Goal: Information Seeking & Learning: Learn about a topic

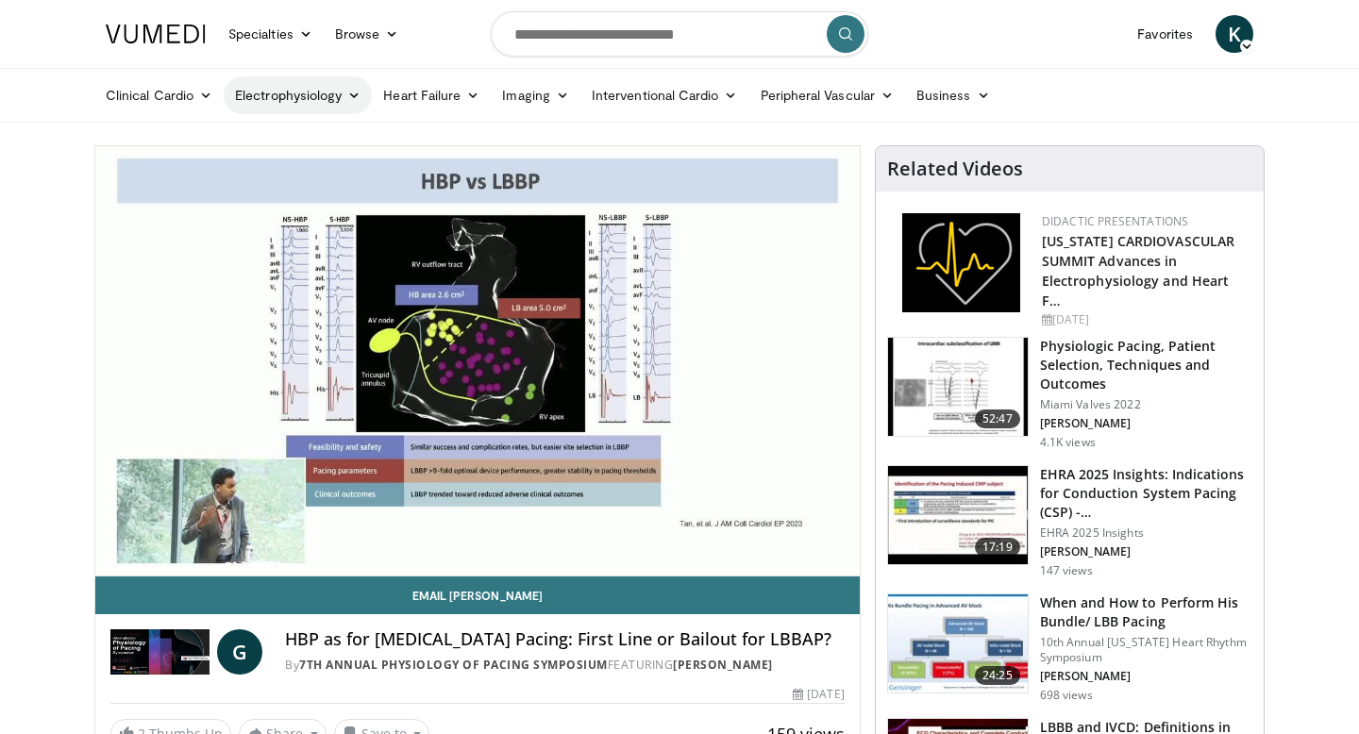
click at [299, 87] on link "Electrophysiology" at bounding box center [298, 95] width 148 height 38
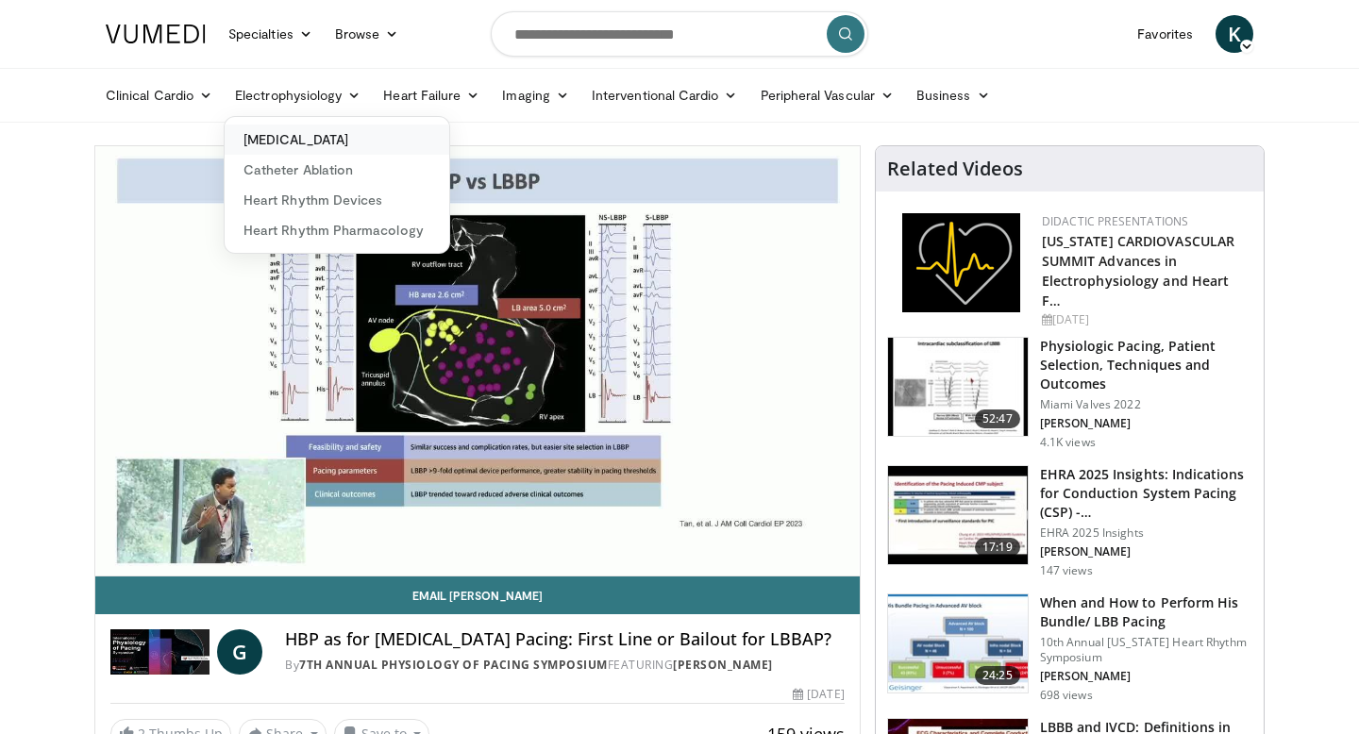
click at [294, 134] on link "[MEDICAL_DATA]" at bounding box center [337, 140] width 225 height 30
